Goal: Navigation & Orientation: Find specific page/section

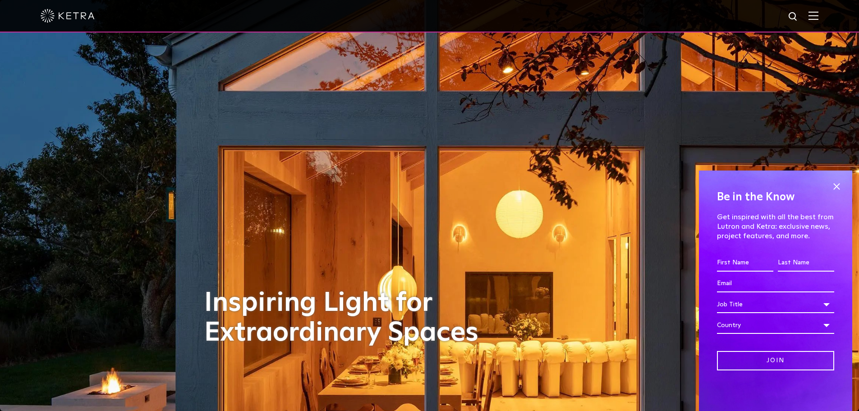
click at [818, 14] on img at bounding box center [813, 15] width 10 height 9
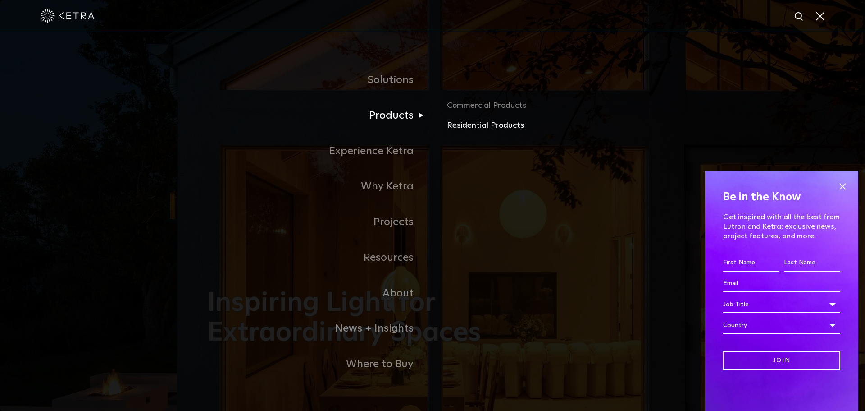
click at [475, 124] on link "Residential Products" at bounding box center [552, 125] width 211 height 13
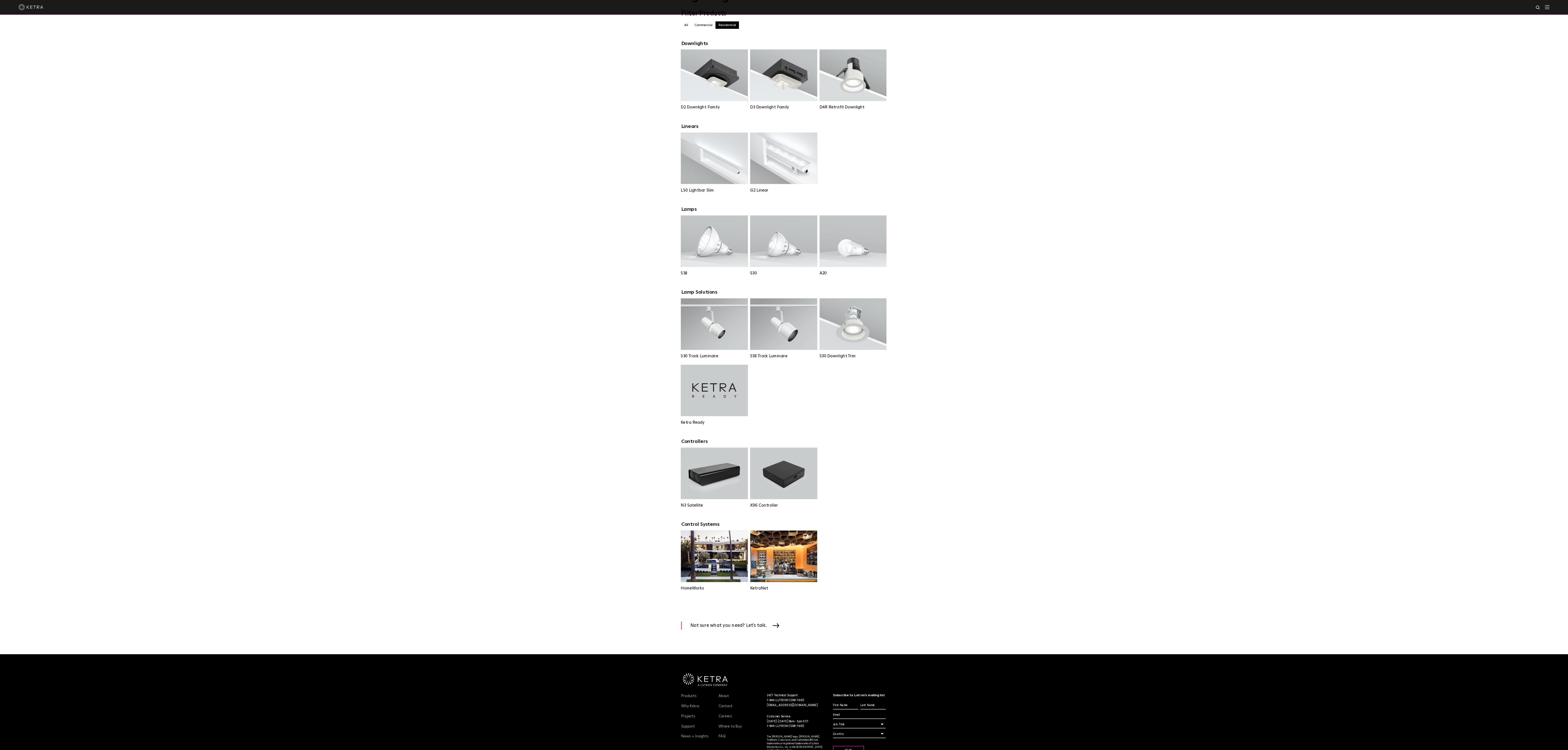
scroll to position [55, 0]
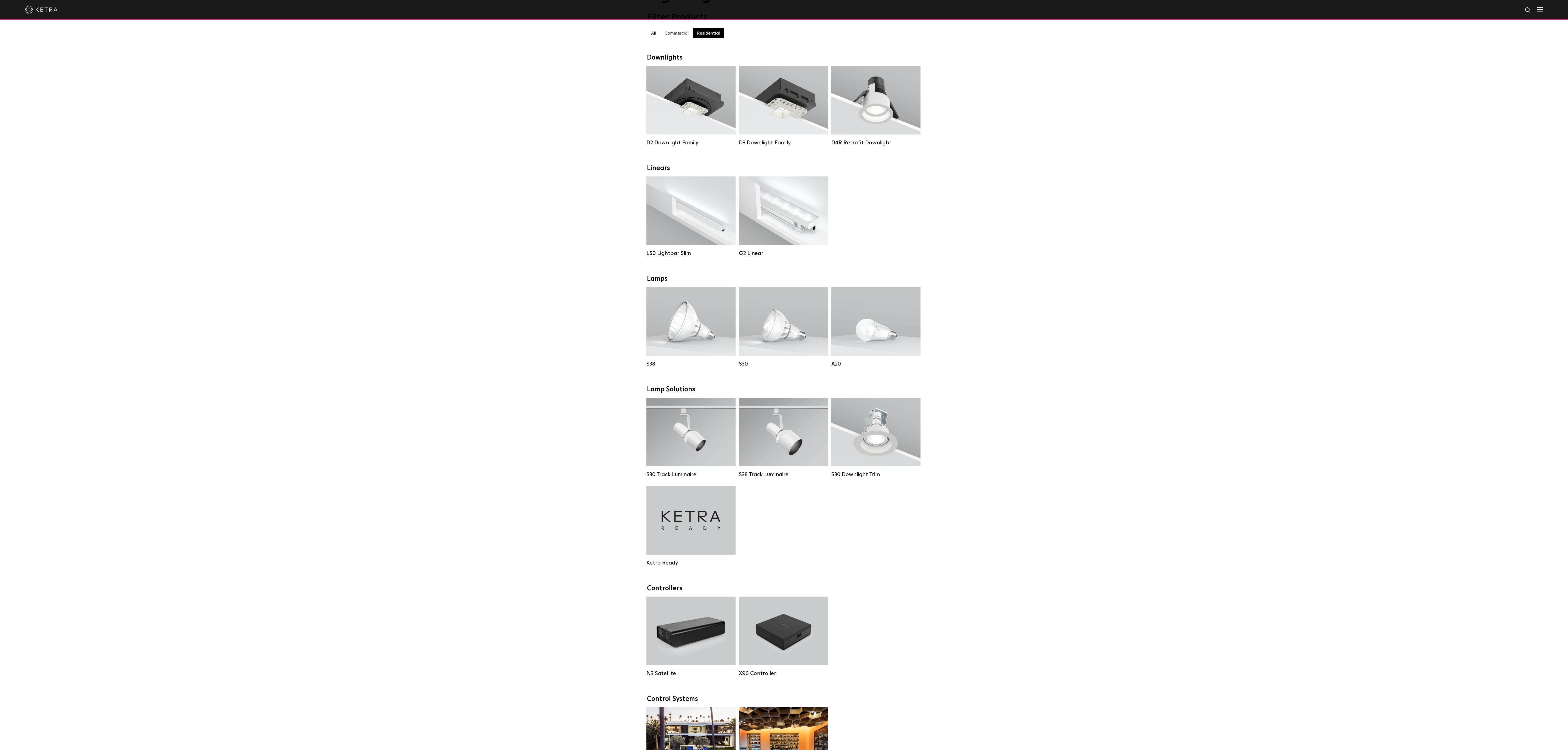
click at [522, 250] on div "Downlights D2 Downlight Family Lumen Output: 1200 Colors: White / Black / Gloss…" at bounding box center [784, 435] width 1568 height 763
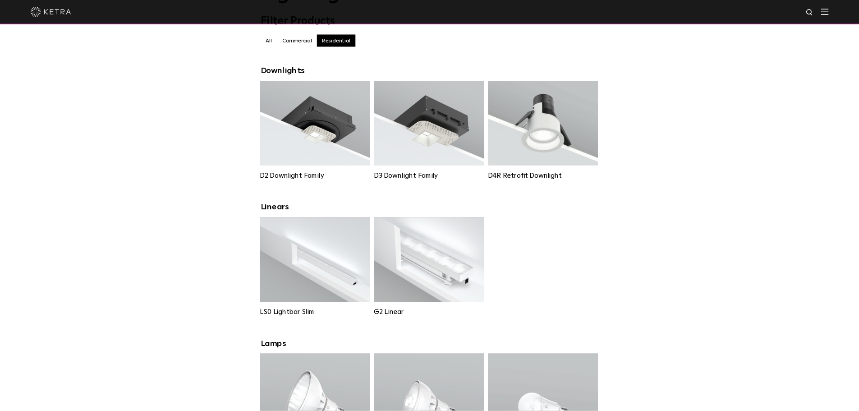
scroll to position [92, 0]
